Goal: Task Accomplishment & Management: Manage account settings

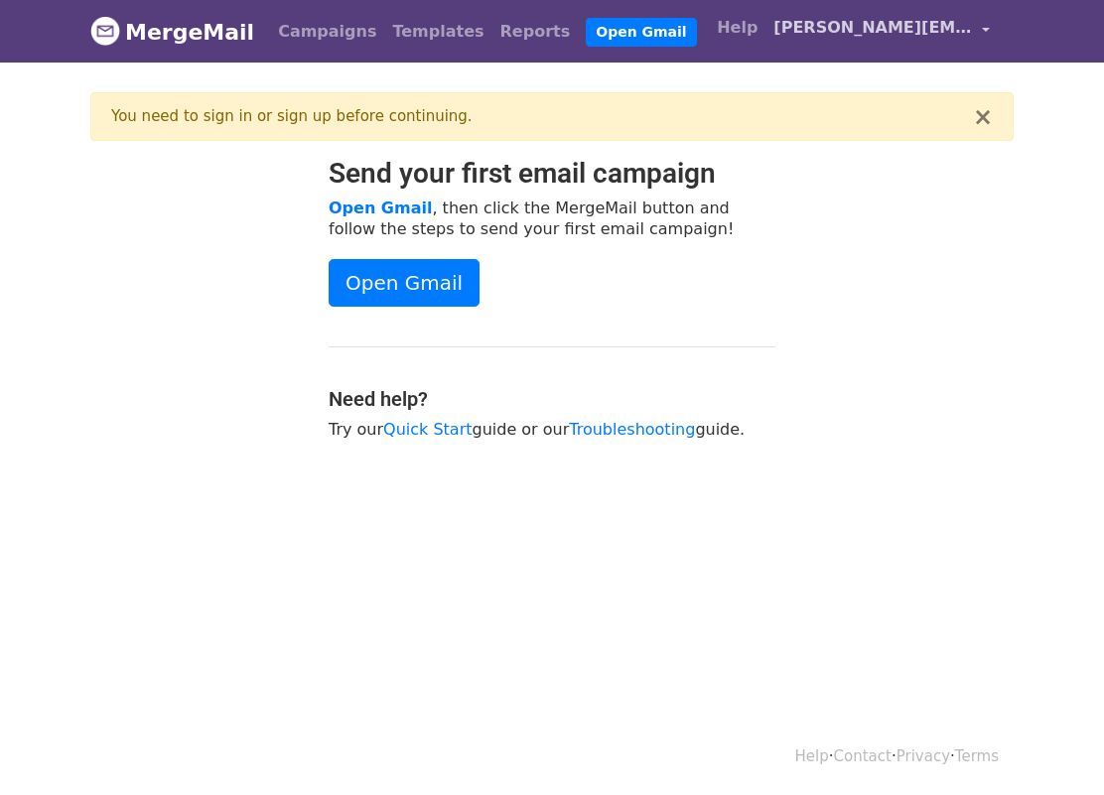
click at [852, 34] on span "[PERSON_NAME][EMAIL_ADDRESS][DOMAIN_NAME]" at bounding box center [872, 28] width 199 height 24
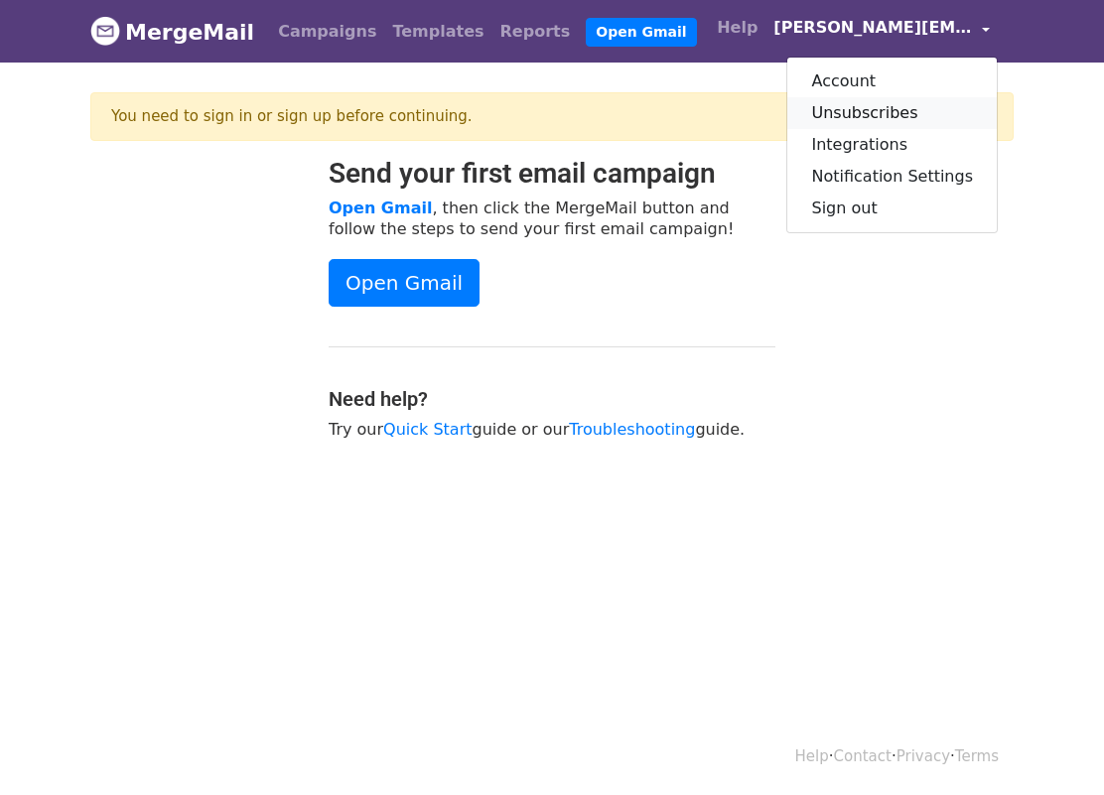
click at [849, 107] on link "Unsubscribes" at bounding box center [891, 113] width 209 height 32
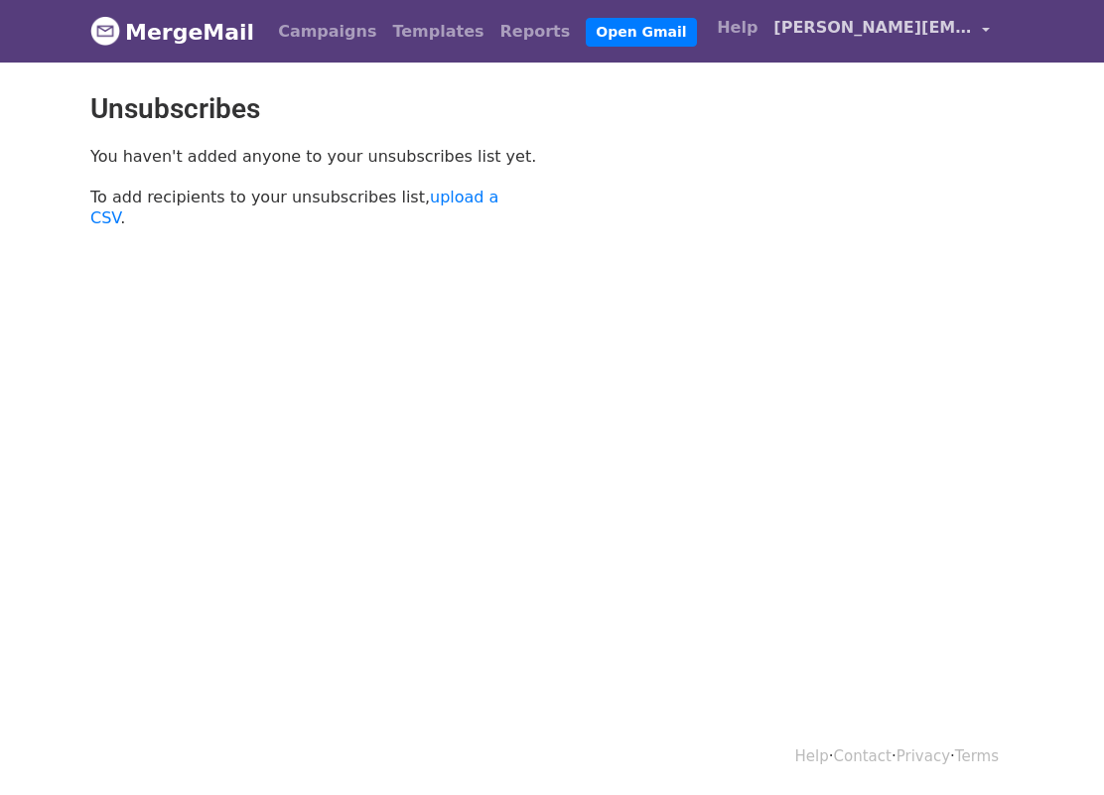
click at [875, 27] on span "[PERSON_NAME][EMAIL_ADDRESS][DOMAIN_NAME]" at bounding box center [872, 28] width 199 height 24
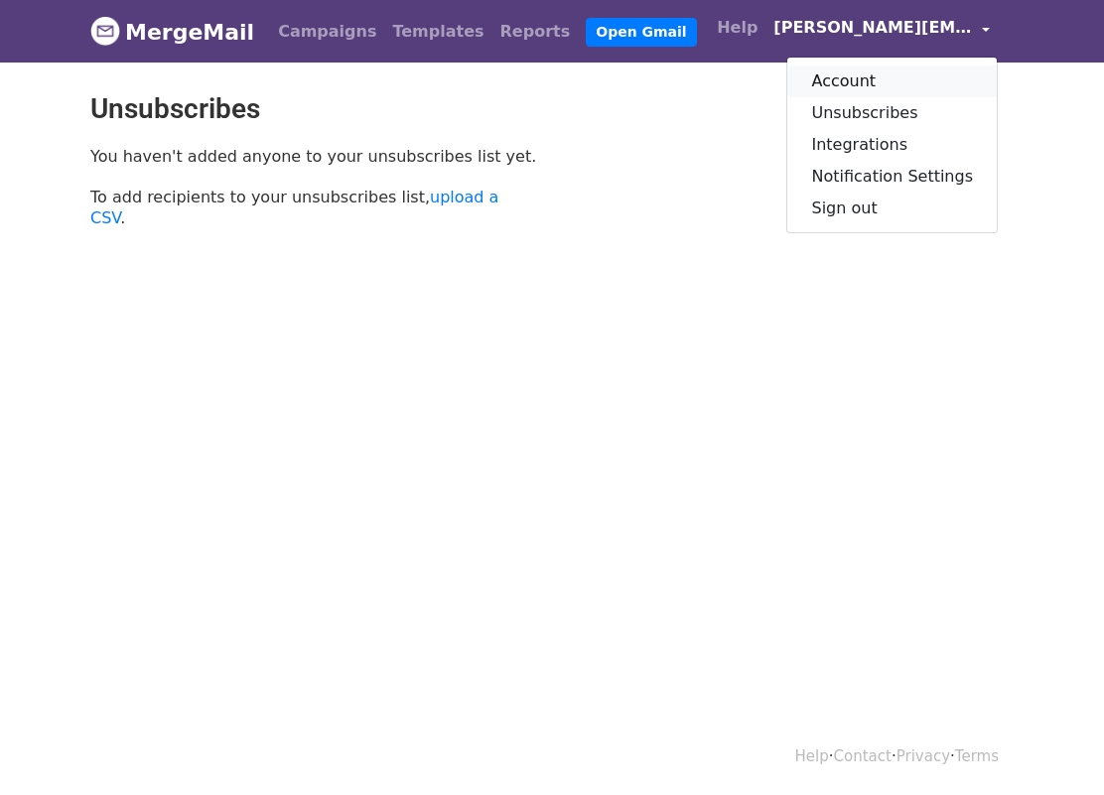
click at [851, 75] on link "Account" at bounding box center [891, 82] width 209 height 32
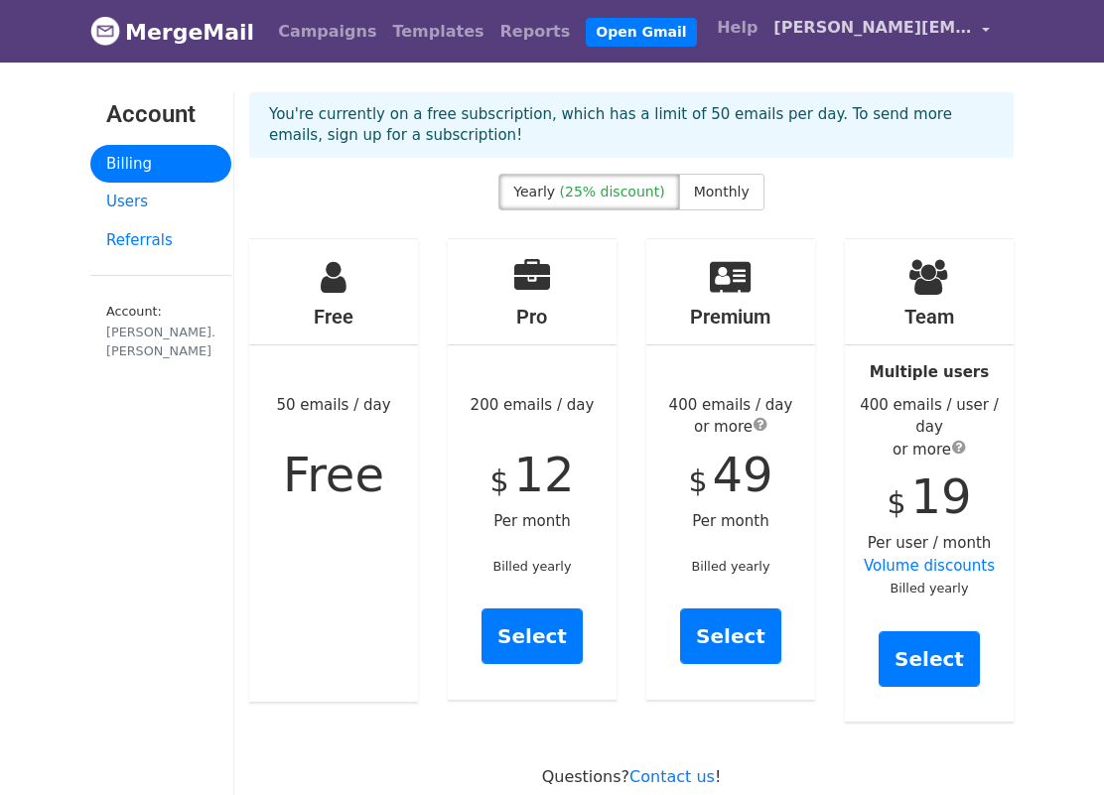
click at [870, 32] on span "[PERSON_NAME][EMAIL_ADDRESS][DOMAIN_NAME]" at bounding box center [872, 28] width 199 height 24
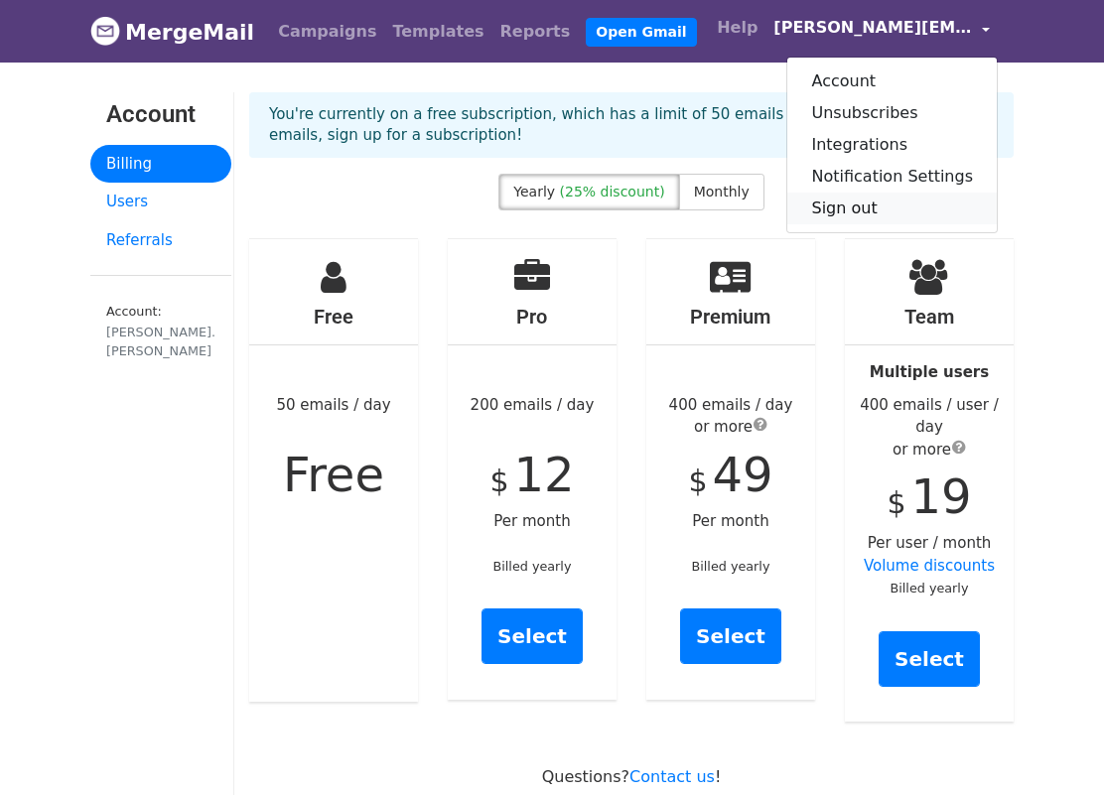
click at [864, 205] on link "Sign out" at bounding box center [891, 209] width 209 height 32
